Goal: Task Accomplishment & Management: Use online tool/utility

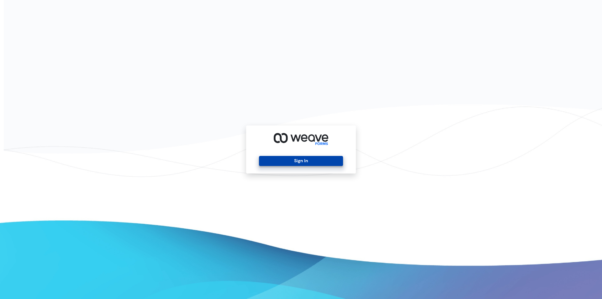
click at [300, 165] on button "Sign In" at bounding box center [301, 161] width 84 height 10
click at [296, 161] on button "Sign In" at bounding box center [301, 161] width 84 height 10
